Goal: Transaction & Acquisition: Purchase product/service

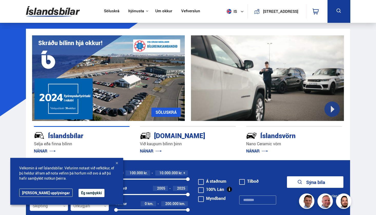
click at [44, 150] on link "NÁNAR" at bounding box center [45, 151] width 22 height 6
click at [78, 195] on button "Ég samþykki" at bounding box center [91, 193] width 26 height 8
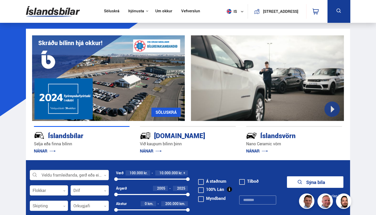
click at [48, 154] on link "NÁNAR" at bounding box center [45, 151] width 22 height 6
click at [50, 148] on link "NÁNAR" at bounding box center [45, 151] width 22 height 6
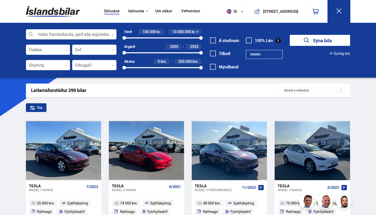
click at [176, 47] on span "2005" at bounding box center [174, 46] width 8 height 5
type input "**"
click at [177, 47] on input "**" at bounding box center [174, 47] width 7 height 4
type input "****"
click at [189, 61] on span "200.000" at bounding box center [184, 61] width 13 height 5
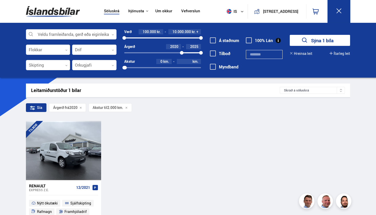
type input "*"
type input "*****"
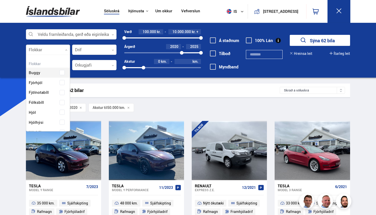
click at [60, 45] on div at bounding box center [48, 50] width 44 height 10
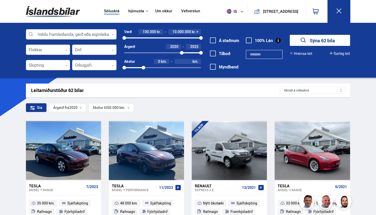
click at [60, 45] on div at bounding box center [48, 50] width 44 height 10
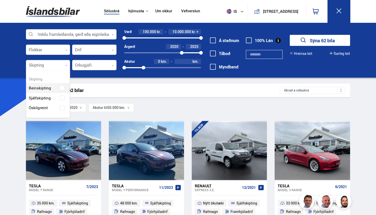
click at [61, 67] on div at bounding box center [48, 65] width 44 height 10
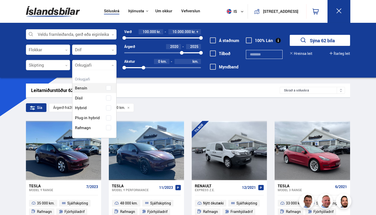
scroll to position [66, 44]
click at [80, 68] on div at bounding box center [94, 65] width 44 height 10
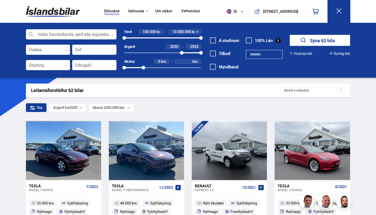
click at [78, 47] on div at bounding box center [94, 50] width 44 height 10
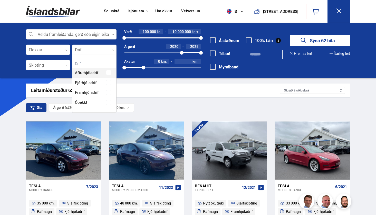
scroll to position [57, 44]
click at [78, 48] on div at bounding box center [94, 50] width 44 height 10
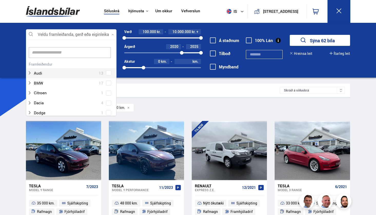
click at [76, 35] on div at bounding box center [71, 34] width 91 height 10
click at [106, 71] on div "Audi 13" at bounding box center [71, 70] width 90 height 18
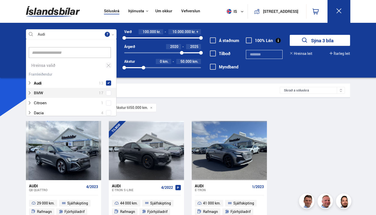
click at [127, 84] on div "Leitarniðurstöður 3 bílar Skráð á söluskrá" at bounding box center [188, 91] width 324 height 14
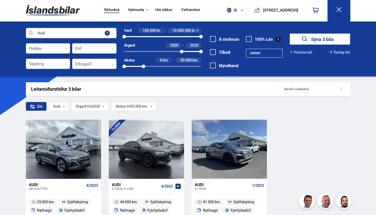
scroll to position [-1, 0]
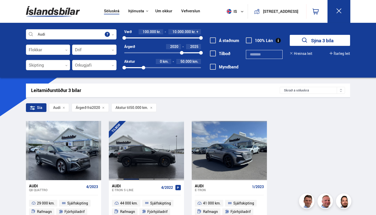
click at [131, 158] on div at bounding box center [131, 150] width 15 height 59
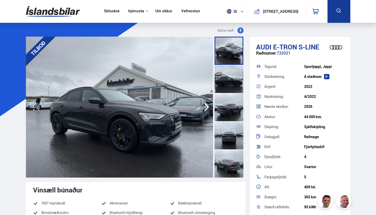
click at [203, 104] on icon "button" at bounding box center [206, 107] width 10 height 12
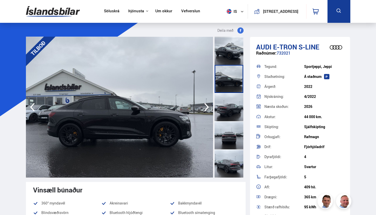
click at [203, 104] on icon "button" at bounding box center [206, 107] width 10 height 12
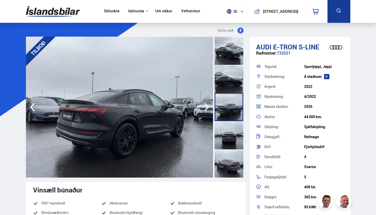
click at [203, 104] on icon "button" at bounding box center [206, 107] width 10 height 12
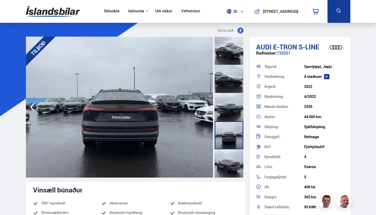
click at [203, 104] on icon "button" at bounding box center [206, 107] width 10 height 12
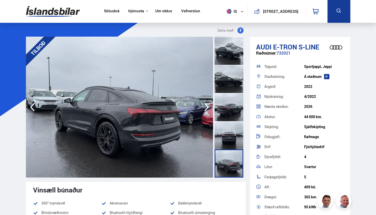
click at [203, 104] on icon "button" at bounding box center [206, 107] width 10 height 12
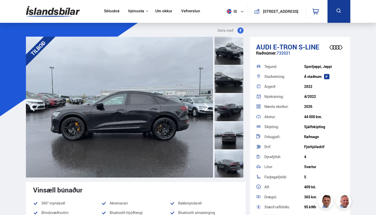
click at [203, 104] on icon "button" at bounding box center [206, 107] width 10 height 12
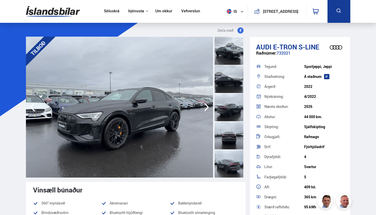
click at [203, 104] on icon "button" at bounding box center [206, 107] width 10 height 12
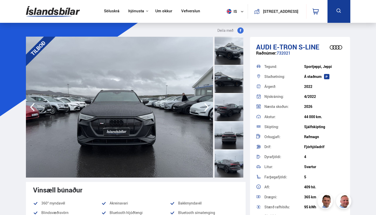
click at [203, 104] on icon "button" at bounding box center [206, 107] width 10 height 12
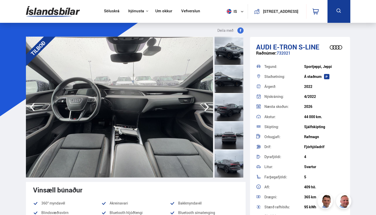
click at [203, 104] on icon "button" at bounding box center [206, 107] width 10 height 12
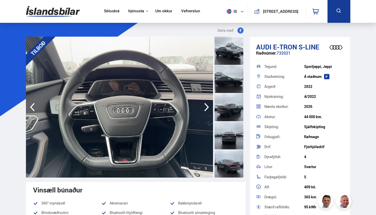
click at [203, 104] on icon "button" at bounding box center [206, 107] width 10 height 12
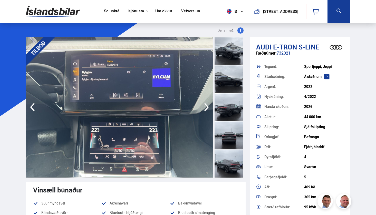
click at [203, 104] on icon "button" at bounding box center [206, 107] width 10 height 12
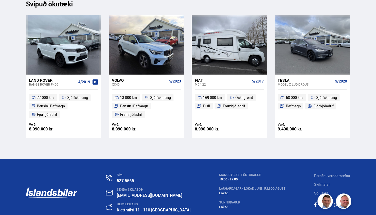
scroll to position [5788, 0]
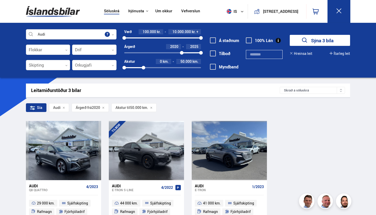
click at [87, 30] on div at bounding box center [71, 34] width 91 height 10
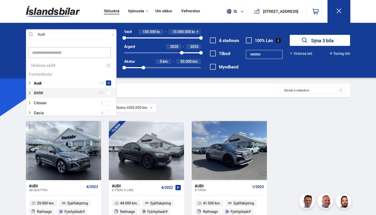
scroll to position [76, 89]
click at [71, 92] on div at bounding box center [65, 92] width 77 height 7
click at [106, 89] on div "BMW 17" at bounding box center [71, 92] width 88 height 7
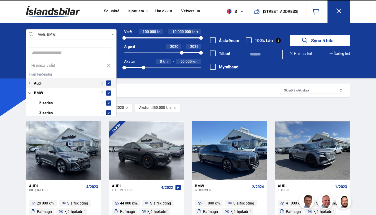
click at [106, 81] on span at bounding box center [108, 83] width 5 height 5
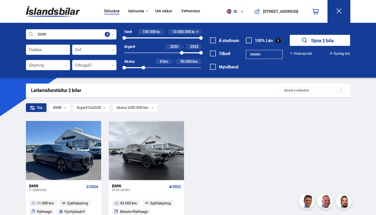
click at [231, 149] on div "BMW i7 XDRIVE60 2/2024 11 000 km. Sjálfskipting Rafmagn Fjórhjóladrif Verð: 18.…" at bounding box center [188, 182] width 324 height 122
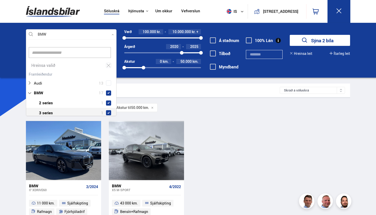
click at [49, 32] on div at bounding box center [71, 34] width 91 height 10
click at [115, 44] on div "Hreinsa valið Audi 13 BMW 17 BMW 2 series 1 BMW 3 series 1 BMW 5 series 3 BMW i…" at bounding box center [71, 77] width 91 height 77
click at [116, 45] on div "Hreinsa valið Audi 13 BMW 17 BMW 2 series 1 BMW 3 series 1 BMW 5 series 3 BMW i…" at bounding box center [71, 77] width 91 height 77
click at [106, 81] on span at bounding box center [108, 83] width 5 height 5
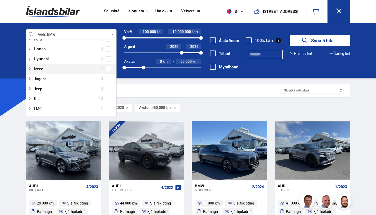
scroll to position [195, 0]
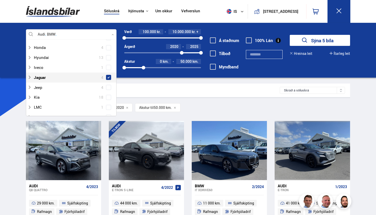
click at [109, 75] on span at bounding box center [108, 77] width 5 height 5
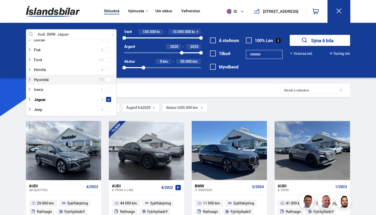
scroll to position [179, 0]
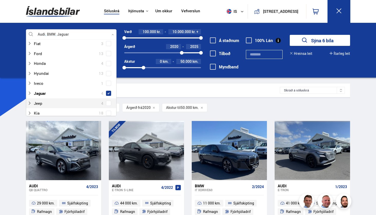
click at [107, 102] on span at bounding box center [108, 103] width 2 height 2
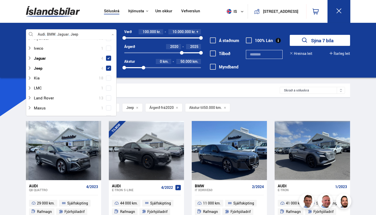
scroll to position [226, 0]
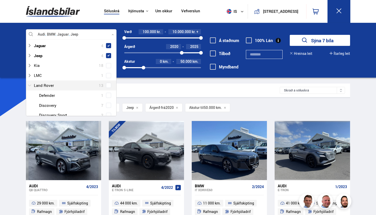
click at [77, 82] on div at bounding box center [65, 85] width 77 height 7
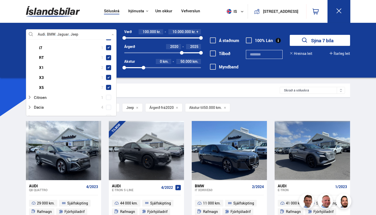
scroll to position [106, 0]
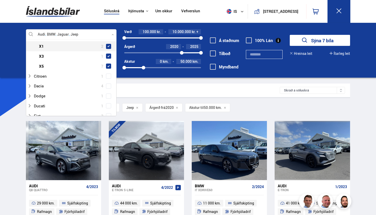
click at [116, 47] on div "Hreinsa valið Audi 13 BMW 17 BMW 2 series 1 BMW 3 series 1 BMW 5 series 3 BMW i…" at bounding box center [71, 77] width 91 height 77
drag, startPoint x: 116, startPoint y: 44, endPoint x: 106, endPoint y: 89, distance: 46.3
click at [106, 89] on div "Hreinsa valið Audi 13 BMW 17 BMW 2 series 1 BMW 3 series 1 BMW 5 series 3 BMW i…" at bounding box center [71, 77] width 91 height 77
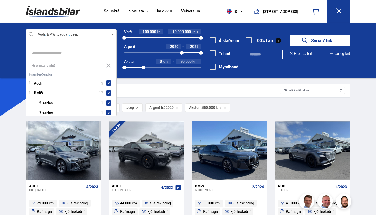
click at [67, 35] on div at bounding box center [71, 34] width 91 height 10
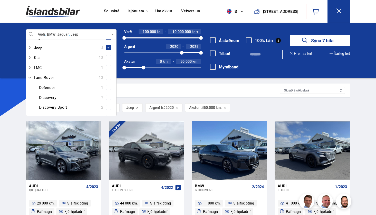
scroll to position [202, 0]
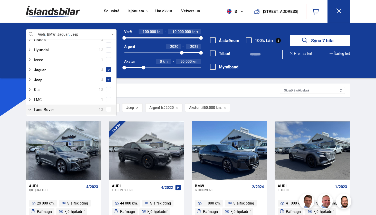
click at [106, 107] on span at bounding box center [108, 109] width 5 height 5
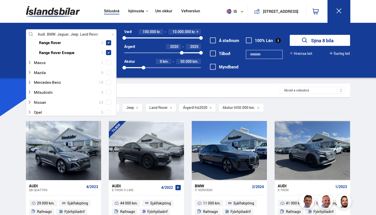
scroll to position [287, 0]
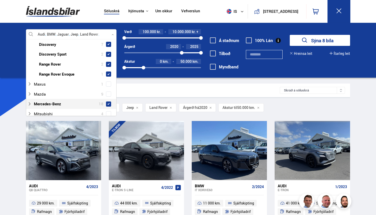
click at [109, 102] on span at bounding box center [108, 104] width 4 height 4
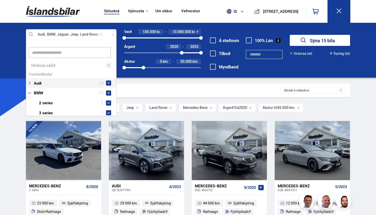
click at [115, 42] on div "Hreinsa valið Audi 13 BMW 17 BMW 2 series 1 BMW 3 series 1 BMW 5 series 3 BMW i…" at bounding box center [71, 77] width 91 height 77
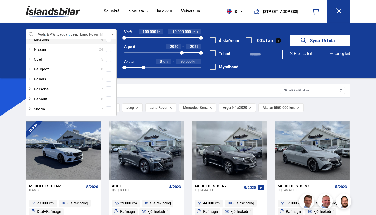
scroll to position [341, 0]
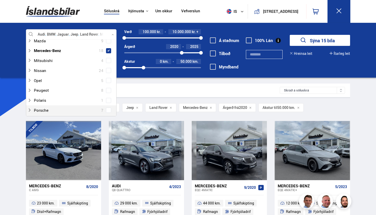
click at [110, 107] on div "Porsche 7" at bounding box center [71, 110] width 88 height 7
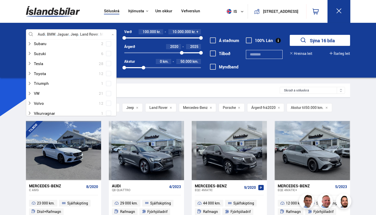
scroll to position [458, 0]
click at [107, 82] on span at bounding box center [108, 83] width 2 height 2
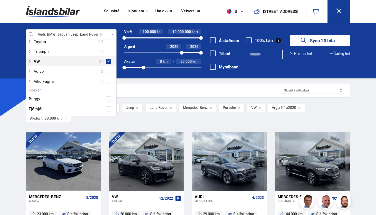
scroll to position [479, 0]
click at [110, 69] on span at bounding box center [108, 71] width 5 height 5
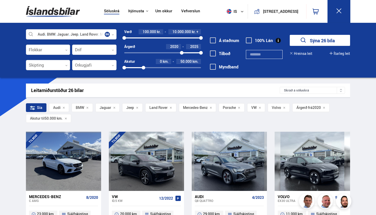
click at [144, 84] on div "Leitarniðurstöður 26 bílar Skráð á söluskrá" at bounding box center [188, 91] width 324 height 14
click at [290, 93] on div "Skráð á söluskrá" at bounding box center [311, 90] width 65 height 7
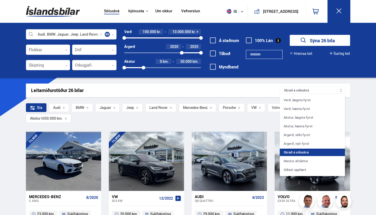
click at [308, 89] on div "Skráð á söluskrá" at bounding box center [311, 90] width 65 height 7
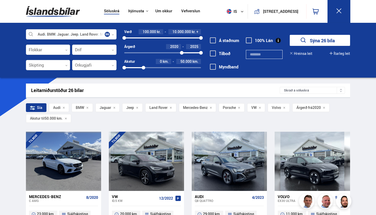
click at [308, 89] on div "Skráð á söluskrá" at bounding box center [311, 90] width 65 height 7
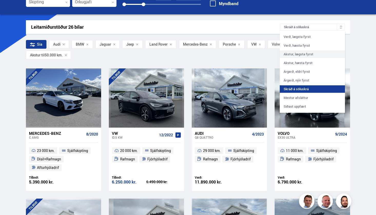
scroll to position [64, 0]
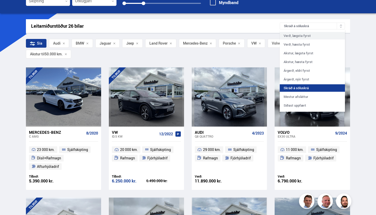
click at [304, 35] on div "Verð, lægsta fyrst" at bounding box center [311, 35] width 65 height 7
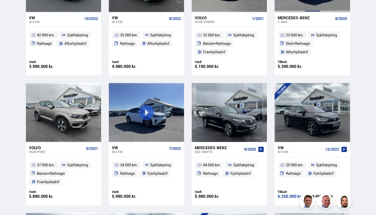
scroll to position [180, 0]
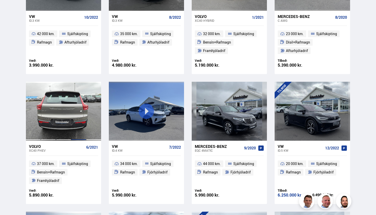
click at [79, 136] on div at bounding box center [78, 111] width 15 height 59
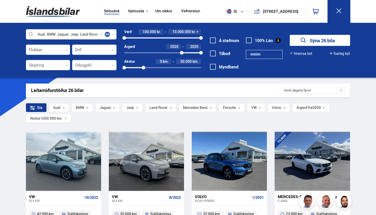
click at [186, 61] on span "50.000" at bounding box center [185, 61] width 11 height 5
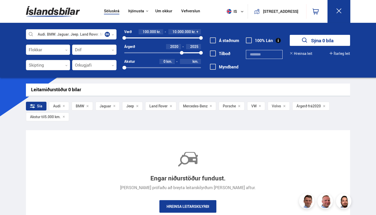
type input "*"
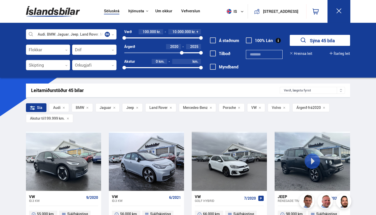
type input "******"
click at [319, 40] on button "Sýna 45 bíla" at bounding box center [319, 40] width 60 height 11
click at [220, 76] on div "Á staðnum Tilboð Myndband" at bounding box center [224, 56] width 33 height 39
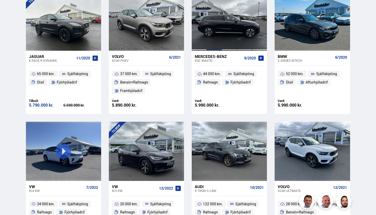
scroll to position [533, 0]
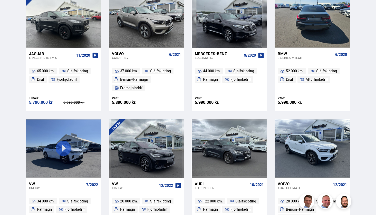
click at [326, 6] on div at bounding box center [327, 18] width 15 height 59
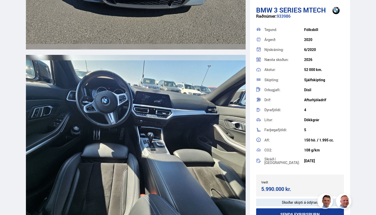
scroll to position [2055, 0]
